Goal: Transaction & Acquisition: Purchase product/service

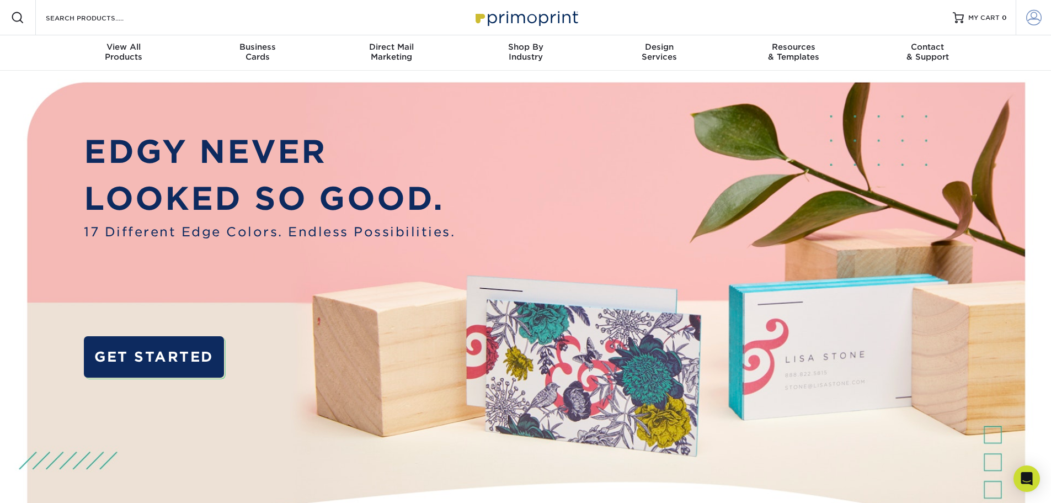
click at [1037, 19] on span at bounding box center [1033, 17] width 15 height 15
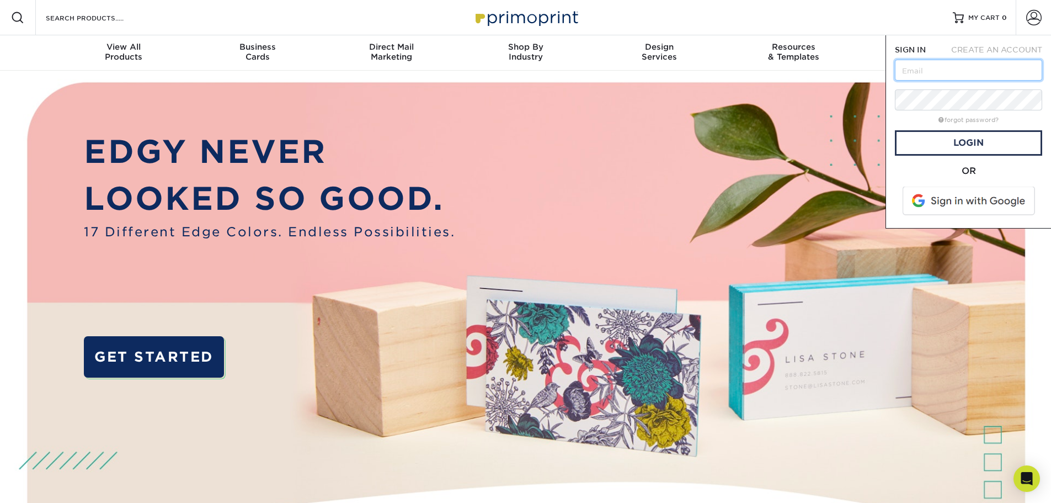
click at [920, 67] on input "text" at bounding box center [968, 70] width 147 height 21
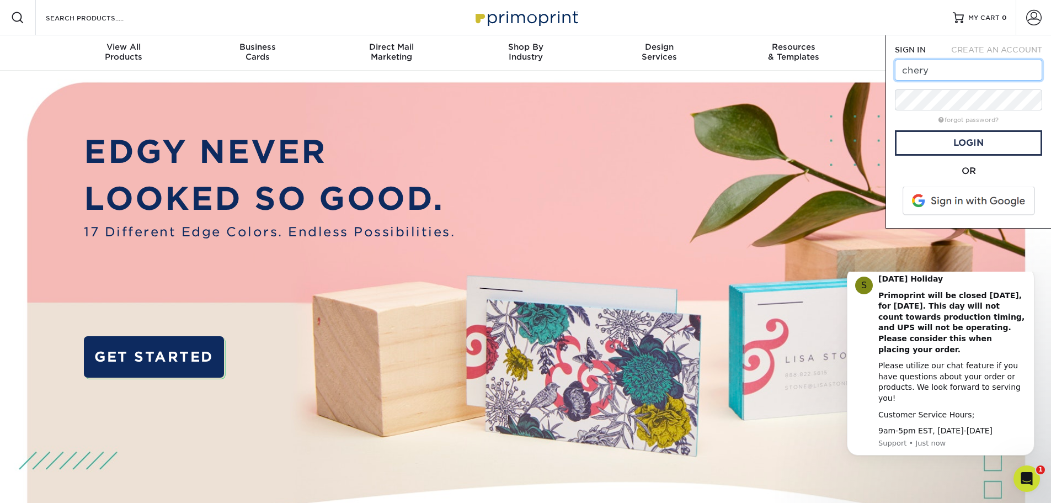
type input "cherylsstudio2@gmail.com"
click at [958, 140] on link "Login" at bounding box center [968, 142] width 147 height 25
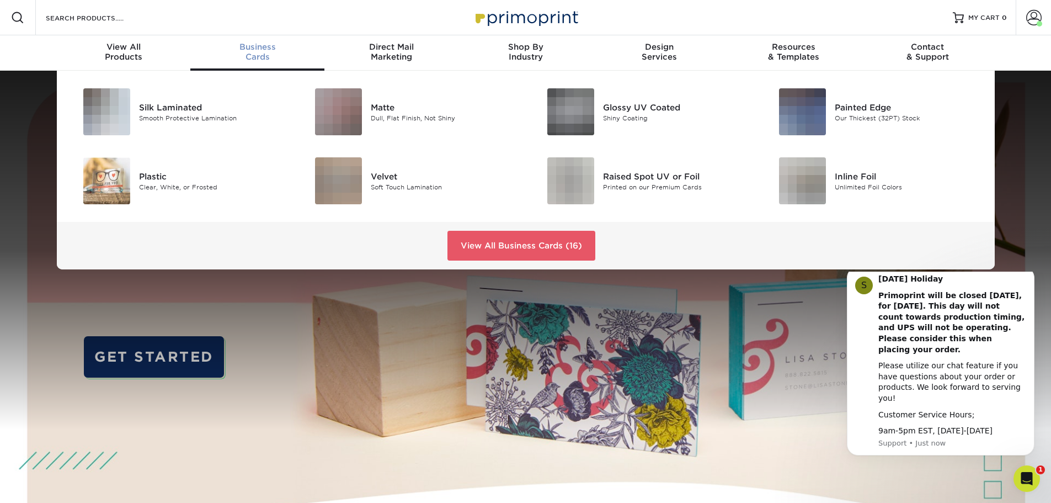
click at [249, 49] on span "Business" at bounding box center [257, 47] width 134 height 10
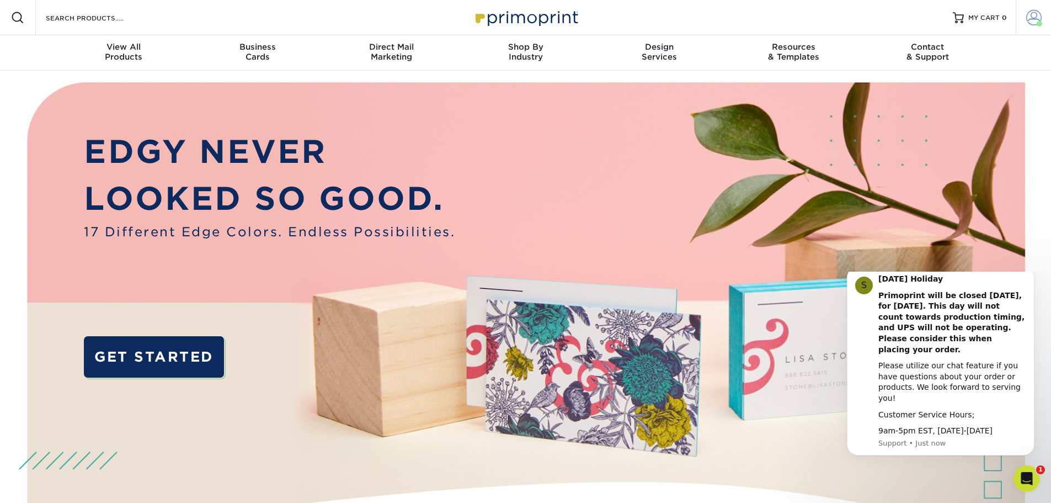
click at [1030, 22] on span at bounding box center [1033, 17] width 15 height 15
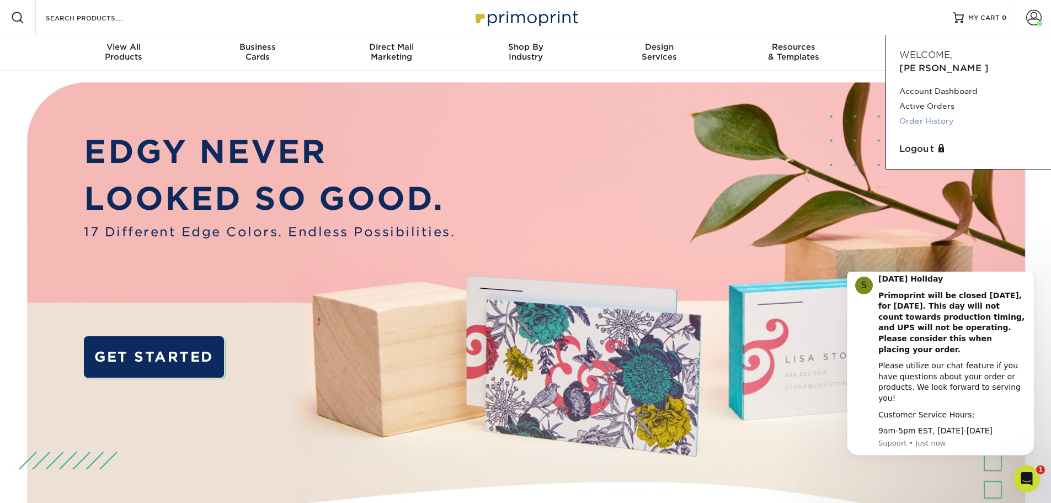
click at [918, 114] on link "Order History" at bounding box center [968, 121] width 138 height 15
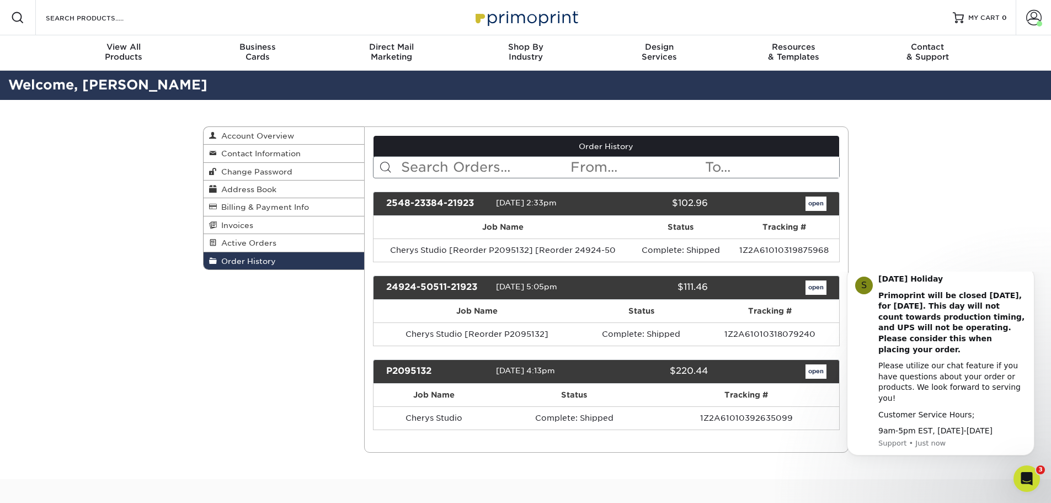
click at [552, 209] on div "[DATE] 2:33pm" at bounding box center [547, 203] width 102 height 14
click at [811, 201] on link "open" at bounding box center [815, 203] width 21 height 14
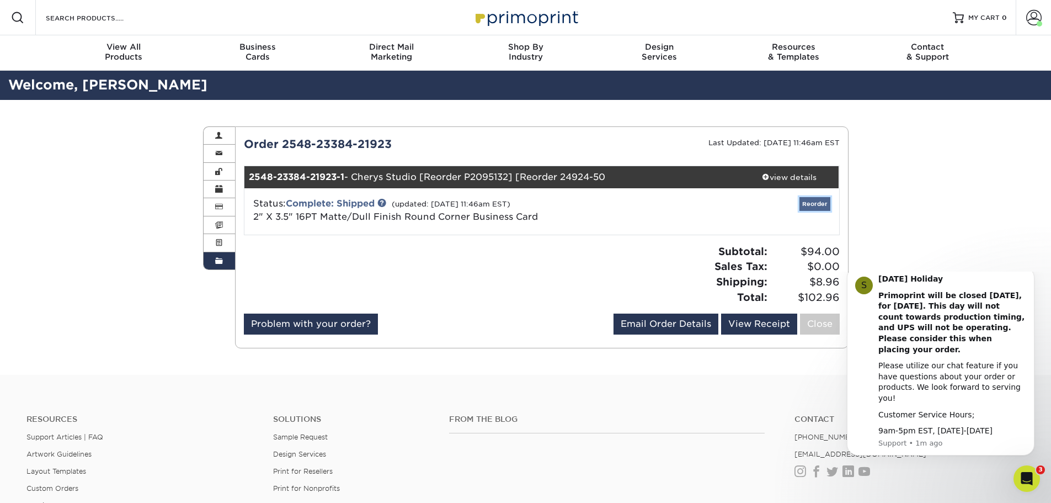
click at [814, 207] on link "Reorder" at bounding box center [814, 204] width 31 height 14
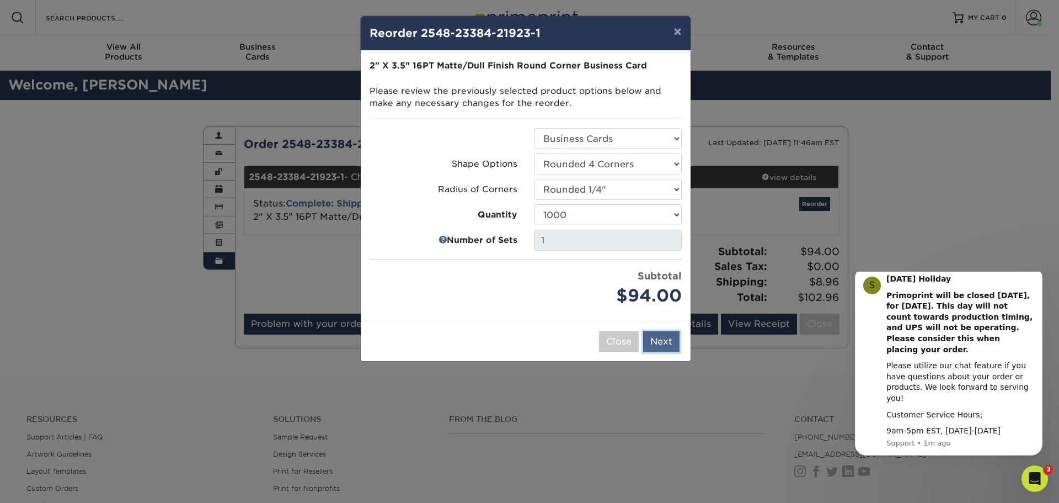
click at [657, 339] on button "Next" at bounding box center [661, 341] width 36 height 21
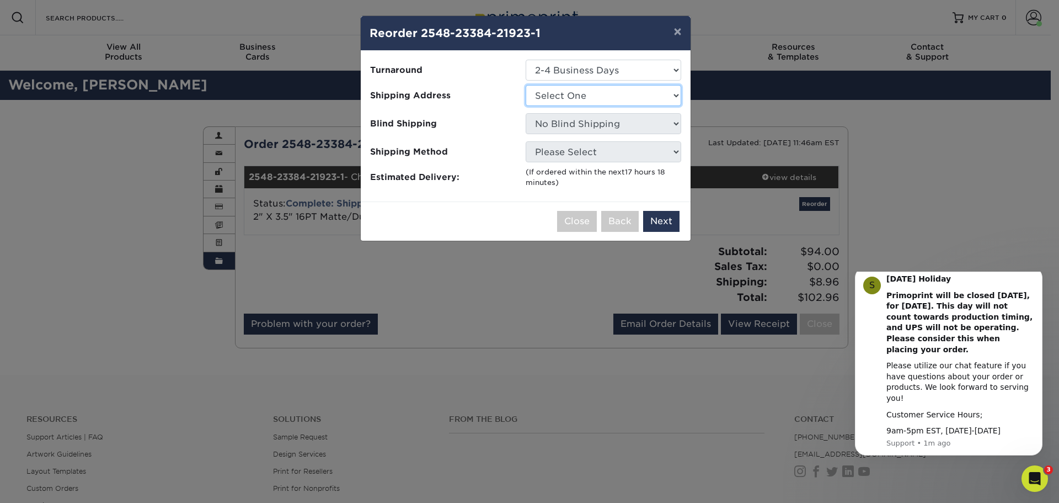
click at [674, 97] on select "Select One Cheryls Studio" at bounding box center [604, 95] width 156 height 21
select select "86825"
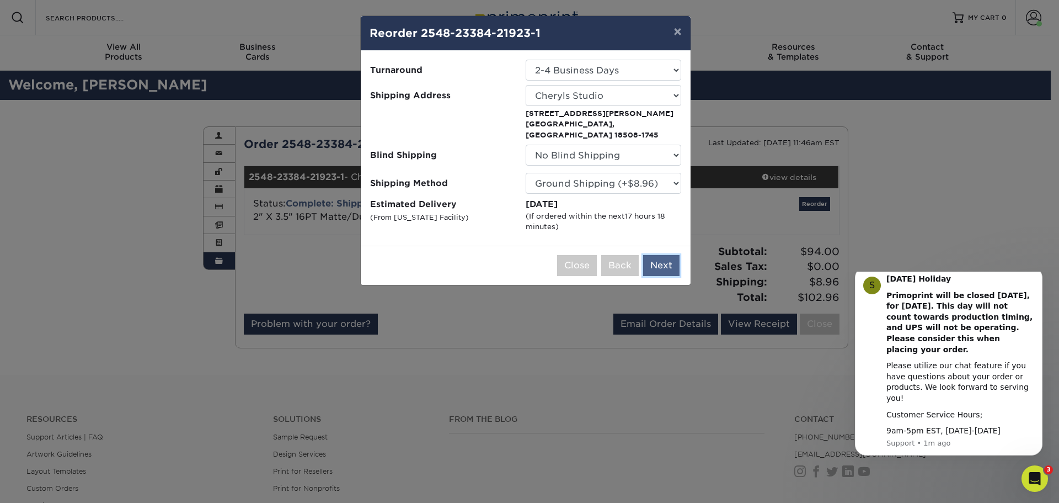
click at [663, 255] on button "Next" at bounding box center [661, 265] width 36 height 21
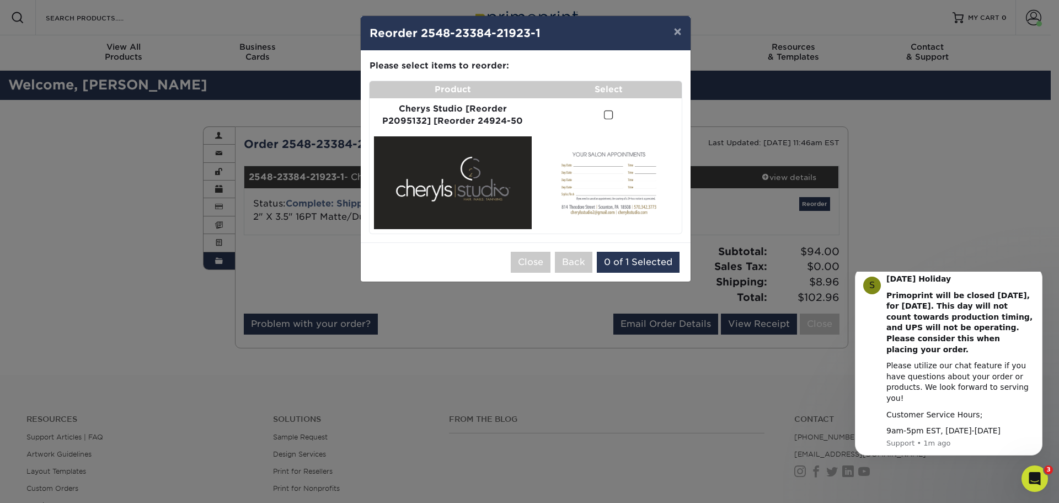
click at [503, 196] on img at bounding box center [453, 182] width 158 height 93
click at [633, 261] on button "0 of 1 Selected" at bounding box center [638, 262] width 83 height 21
click at [608, 115] on span at bounding box center [608, 115] width 9 height 10
click at [0, 0] on input "checkbox" at bounding box center [0, 0] width 0 height 0
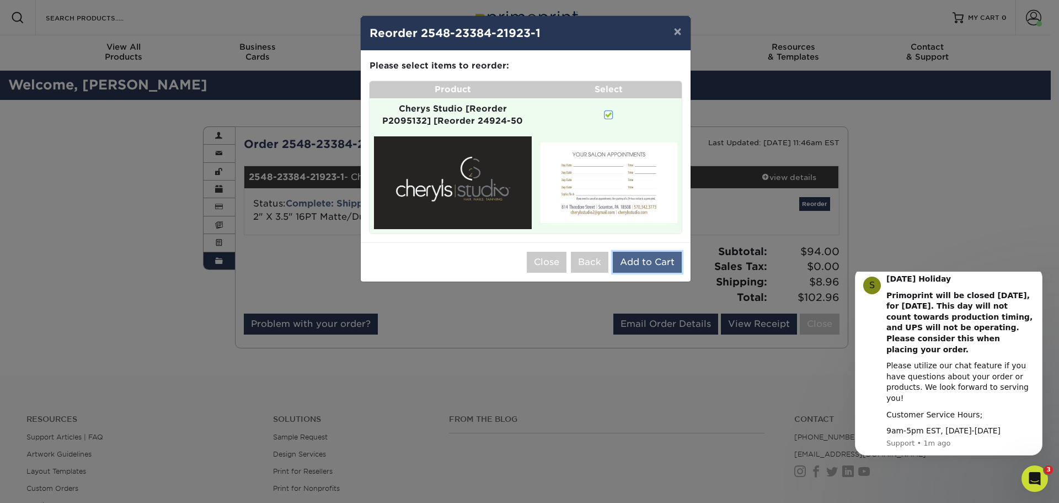
click at [643, 262] on button "Add to Cart" at bounding box center [647, 262] width 69 height 21
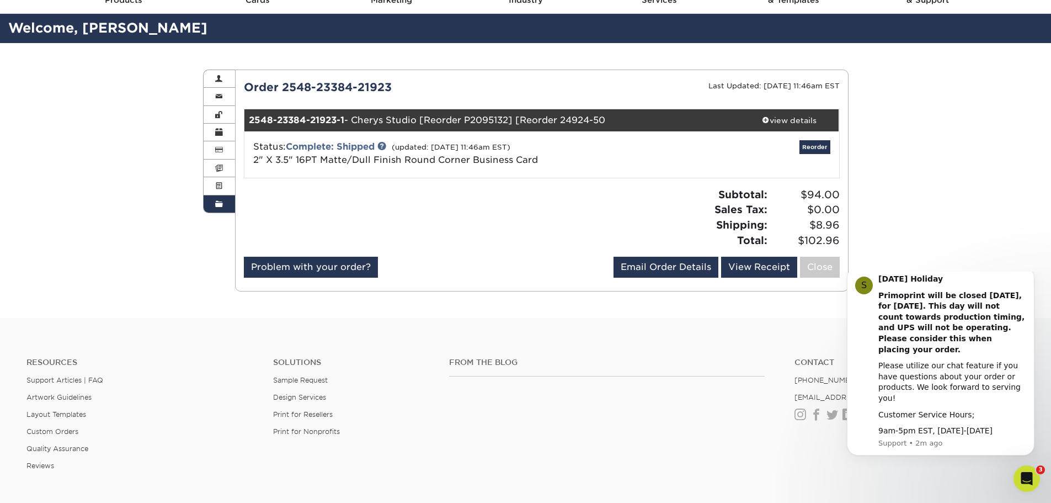
scroll to position [55, 0]
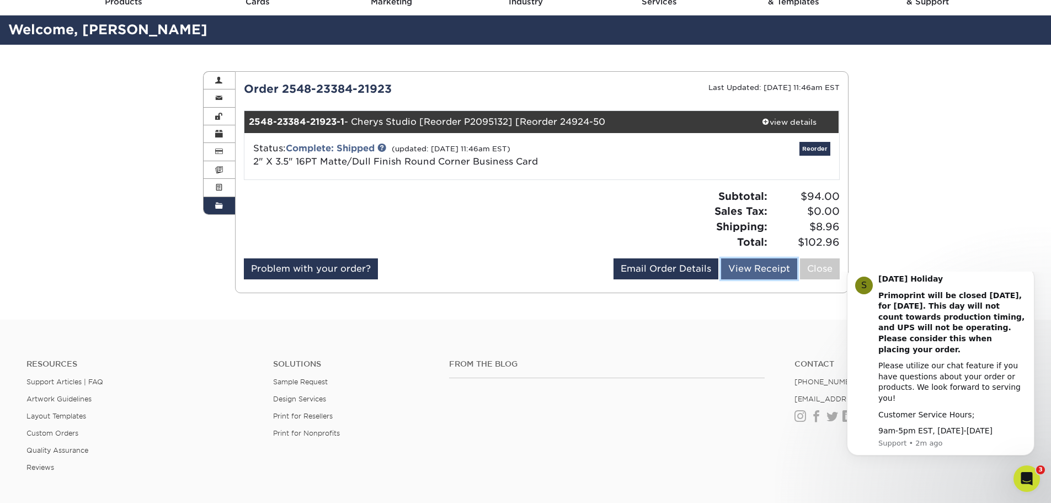
click at [748, 268] on link "View Receipt" at bounding box center [759, 268] width 76 height 21
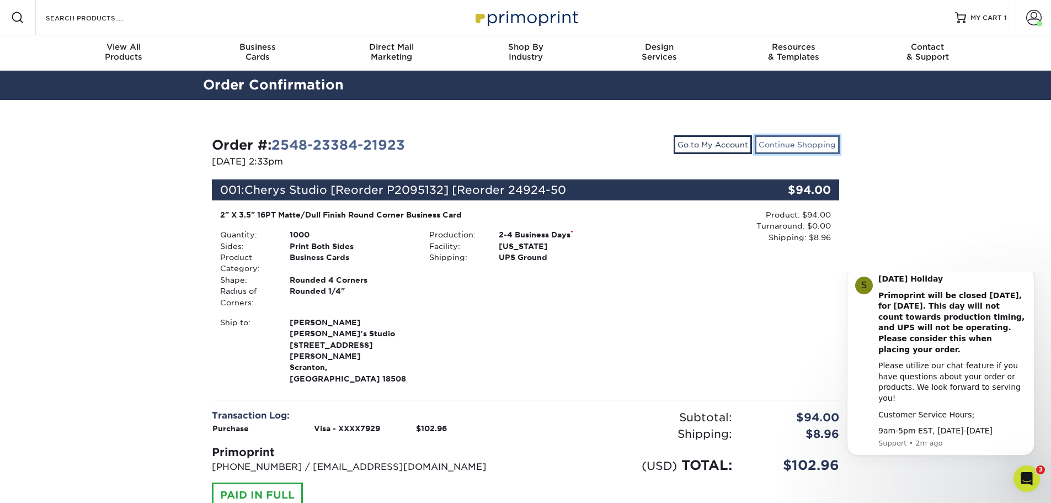
click at [794, 151] on link "Continue Shopping" at bounding box center [797, 144] width 85 height 19
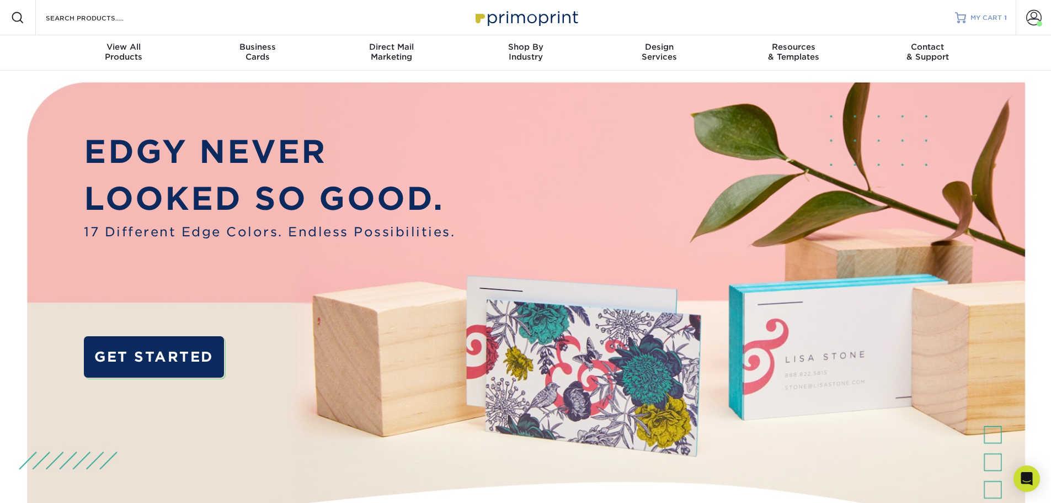
click at [982, 19] on span "MY CART" at bounding box center [985, 17] width 31 height 9
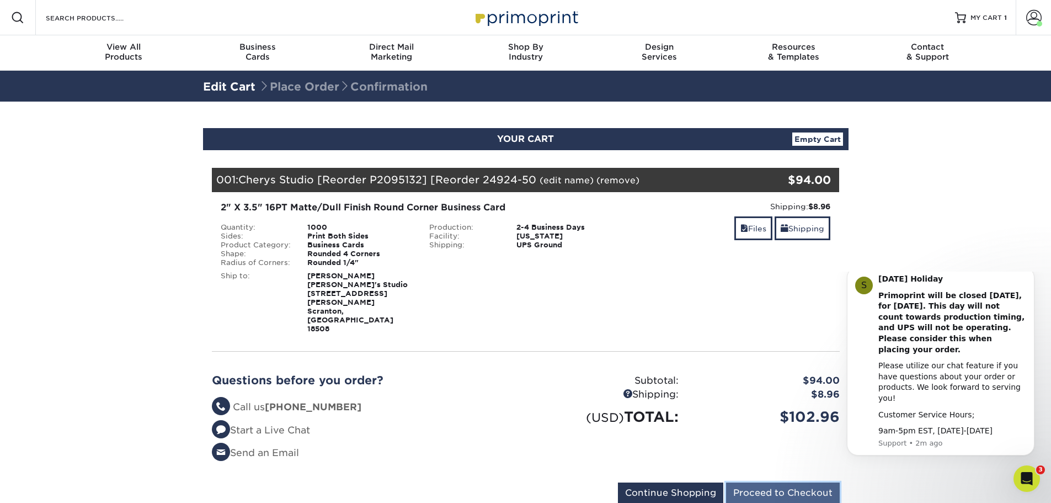
click at [773, 482] on input "Proceed to Checkout" at bounding box center [783, 492] width 114 height 21
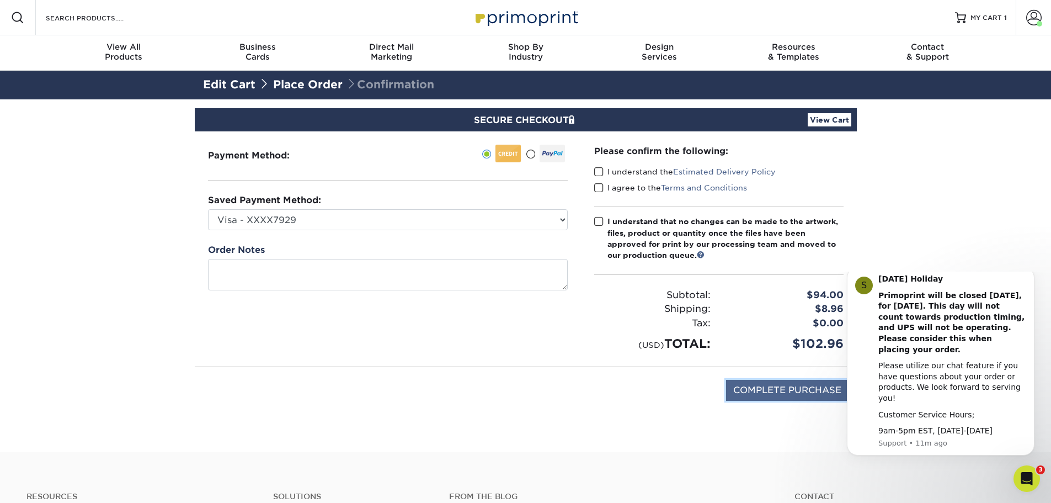
click at [782, 389] on input "COMPLETE PURCHASE" at bounding box center [787, 390] width 122 height 21
click at [599, 173] on span at bounding box center [598, 172] width 9 height 10
click at [0, 0] on input "I understand the Estimated Delivery Policy" at bounding box center [0, 0] width 0 height 0
click at [597, 188] on span at bounding box center [598, 188] width 9 height 10
click at [0, 0] on input "I agree to the Terms and Conditions" at bounding box center [0, 0] width 0 height 0
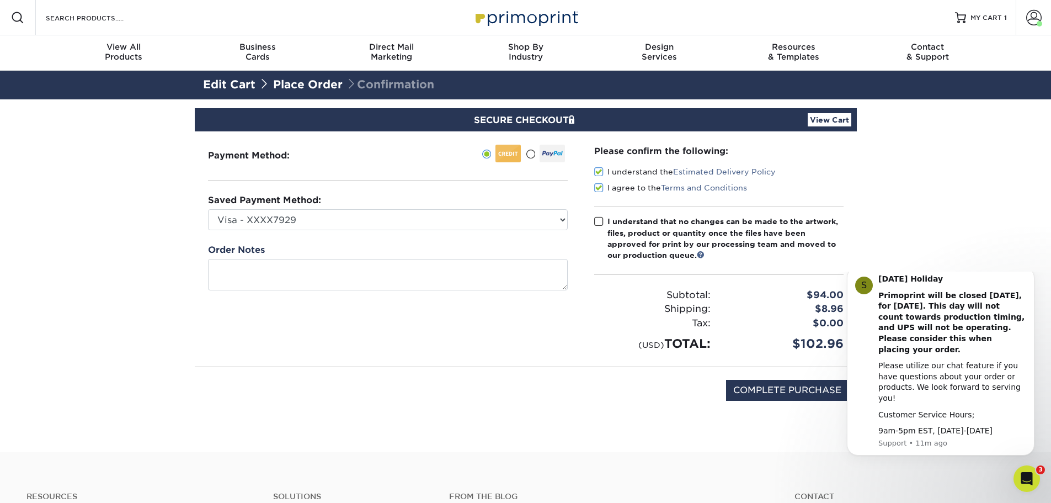
click at [597, 221] on span at bounding box center [598, 221] width 9 height 10
click at [0, 0] on input "I understand that no changes can be made to the artwork, files, product or quan…" at bounding box center [0, 0] width 0 height 0
click at [778, 392] on input "COMPLETE PURCHASE" at bounding box center [787, 390] width 122 height 21
type input "PROCESSING, PLEASE WAIT..."
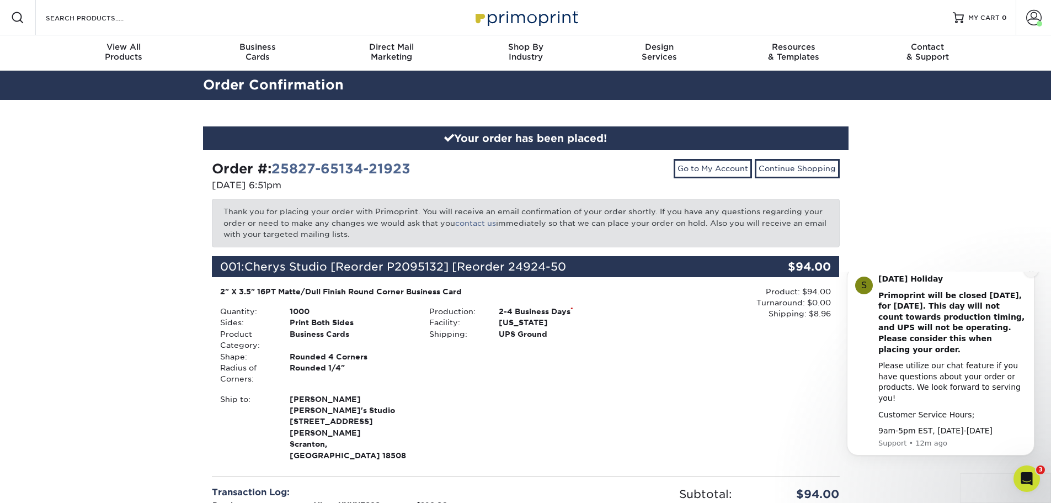
click at [1030, 273] on icon "Dismiss notification" at bounding box center [1031, 270] width 6 height 6
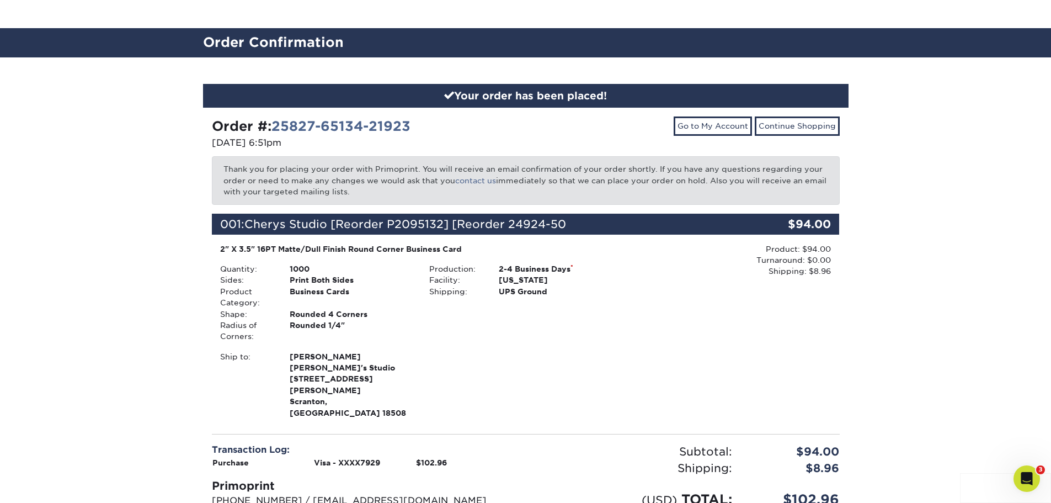
scroll to position [165, 0]
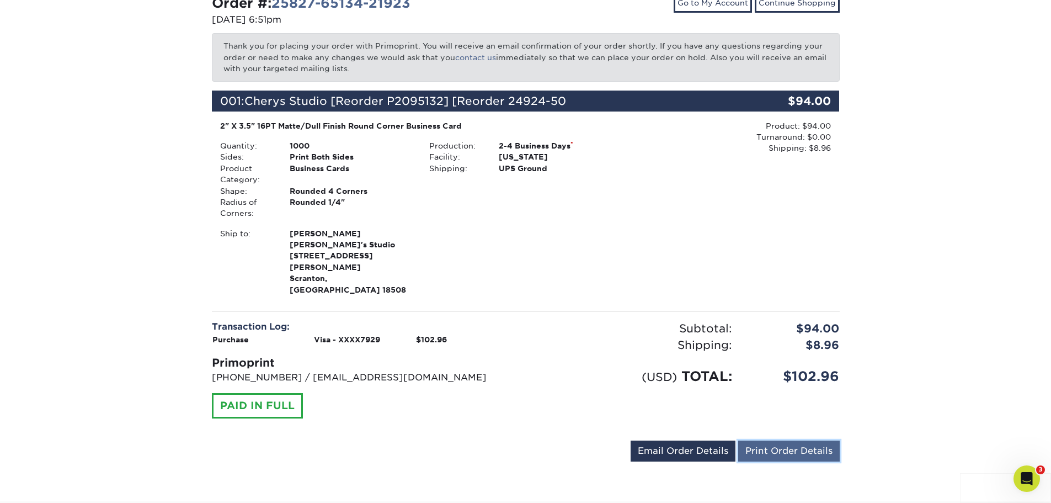
click at [757, 440] on link "Print Order Details" at bounding box center [789, 450] width 102 height 21
click at [682, 440] on link "Email Order Details" at bounding box center [683, 450] width 105 height 21
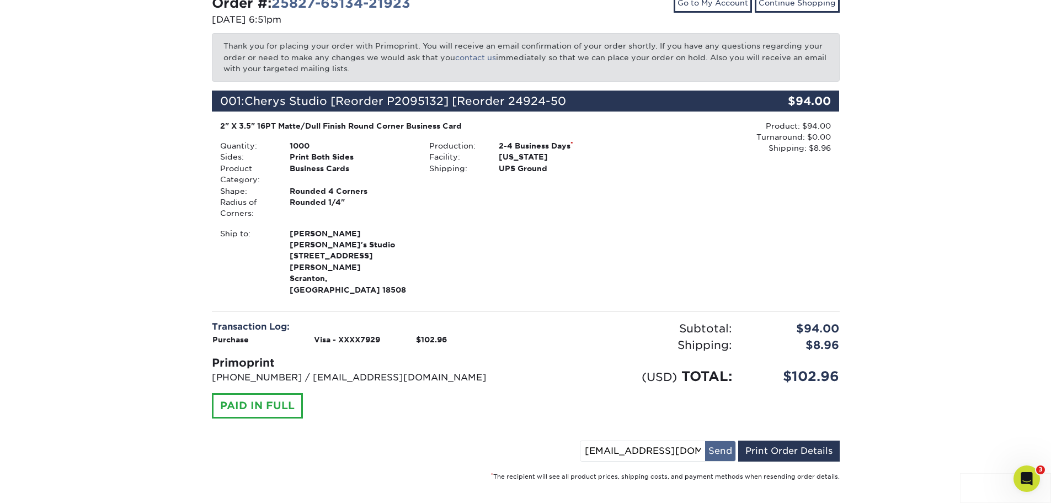
click at [722, 441] on button "Send" at bounding box center [720, 451] width 30 height 20
